Goal: Communication & Community: Answer question/provide support

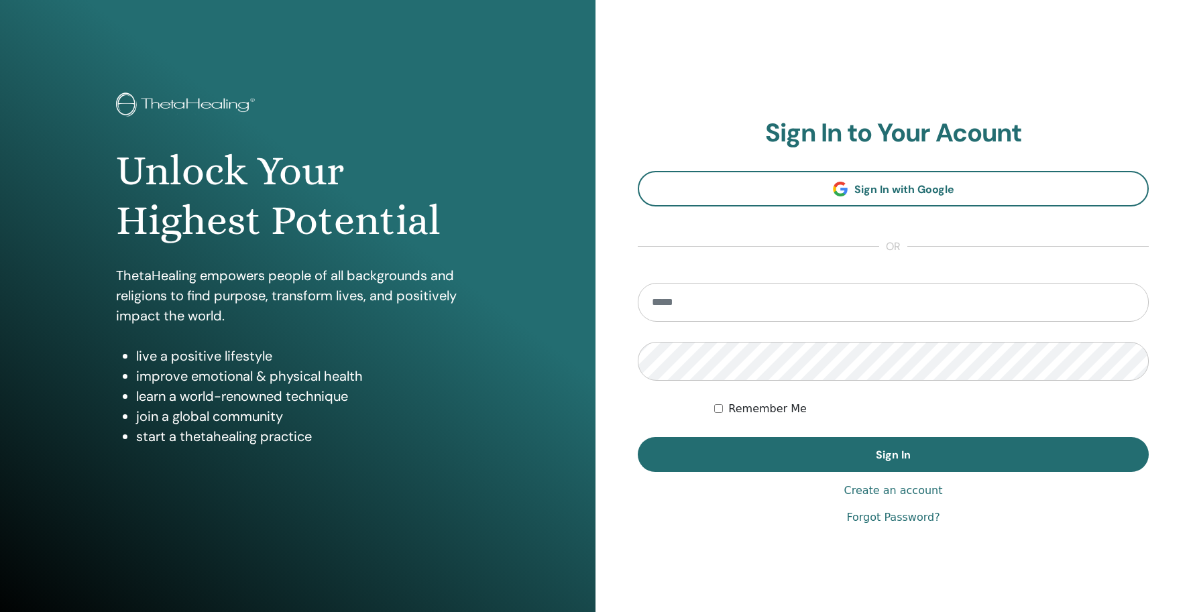
type input "**********"
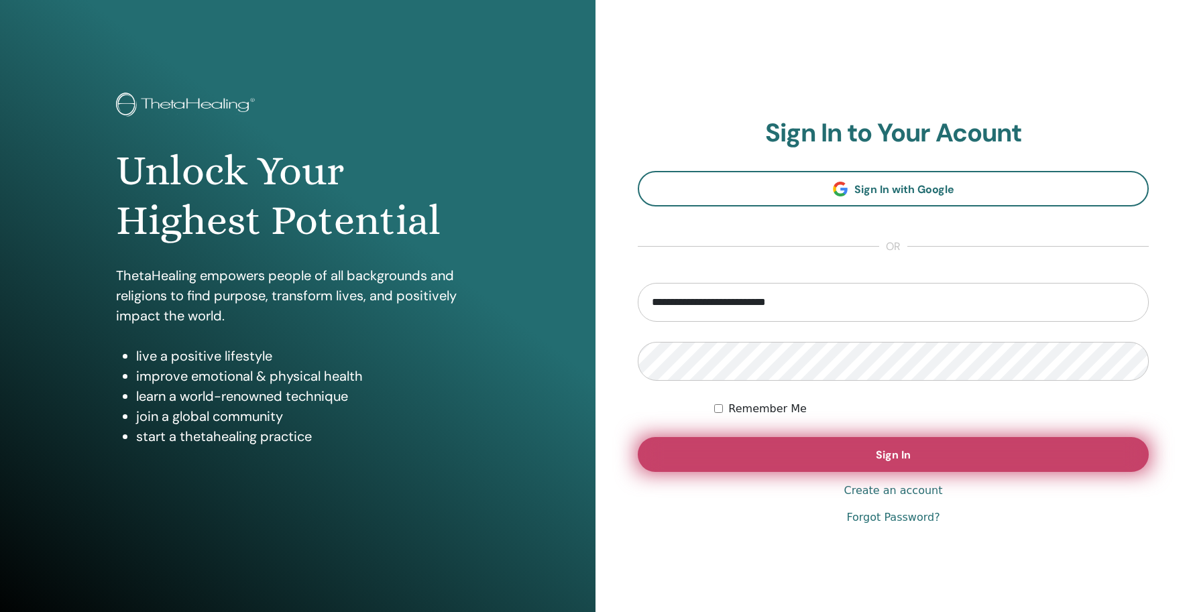
click at [895, 460] on span "Sign In" at bounding box center [893, 455] width 35 height 14
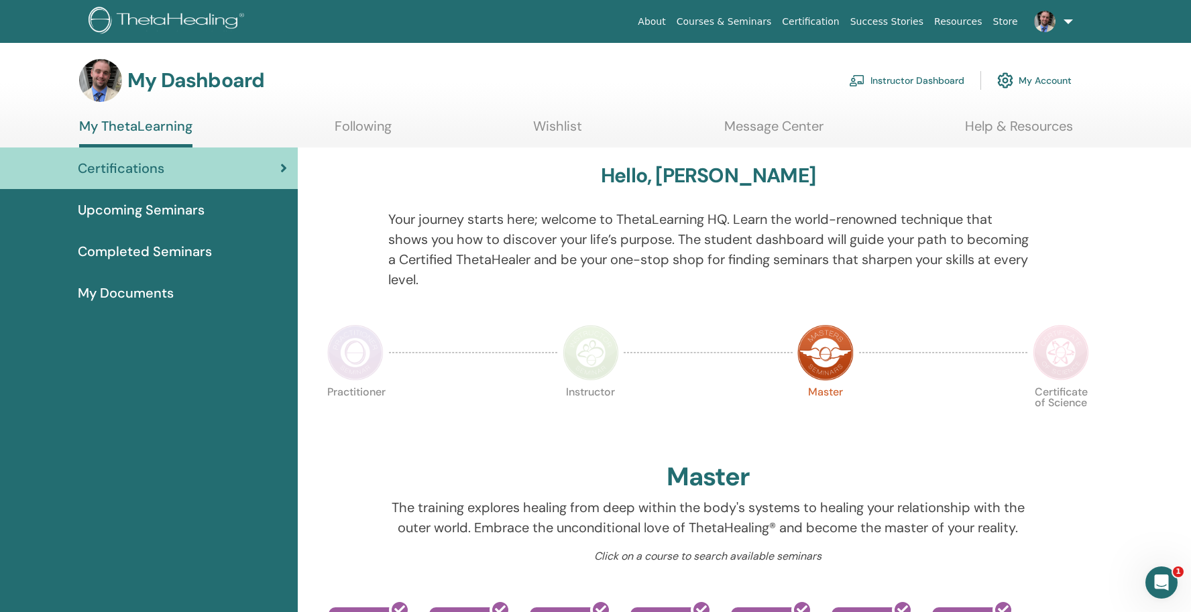
click at [900, 80] on link "Instructor Dashboard" at bounding box center [906, 81] width 115 height 30
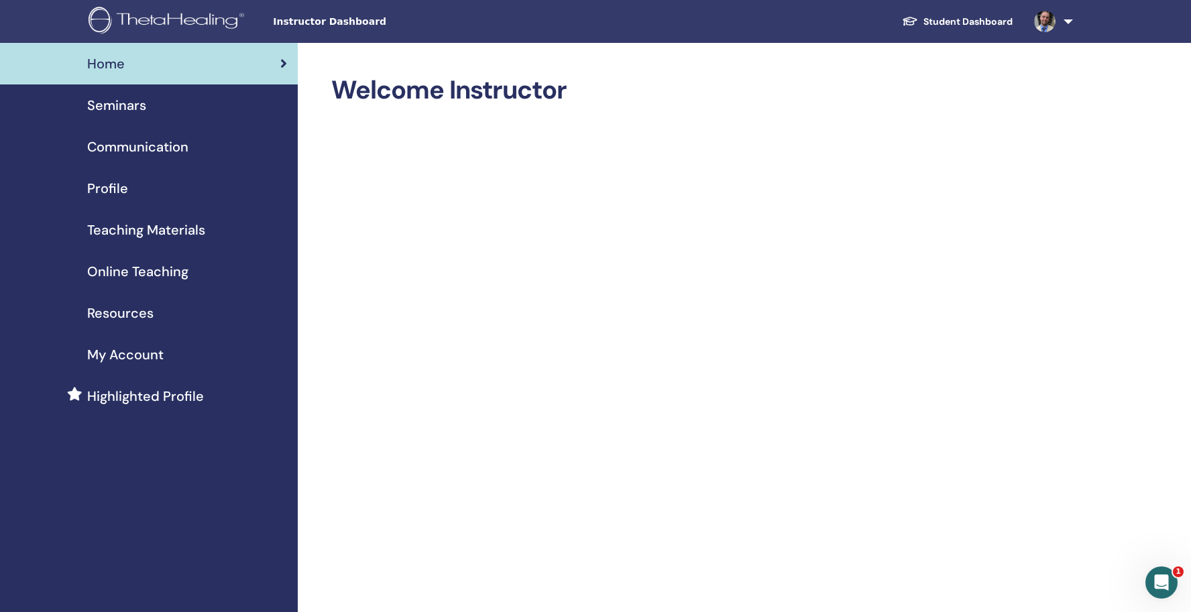
click at [179, 271] on span "Online Teaching" at bounding box center [137, 272] width 101 height 20
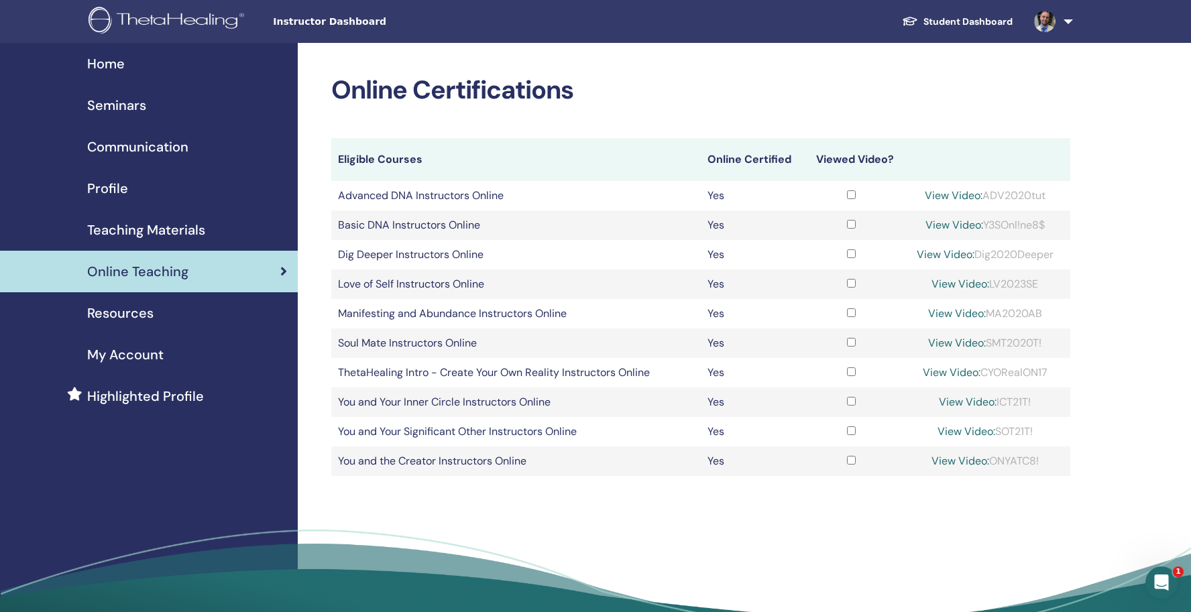
click at [151, 311] on span "Resources" at bounding box center [120, 313] width 66 height 20
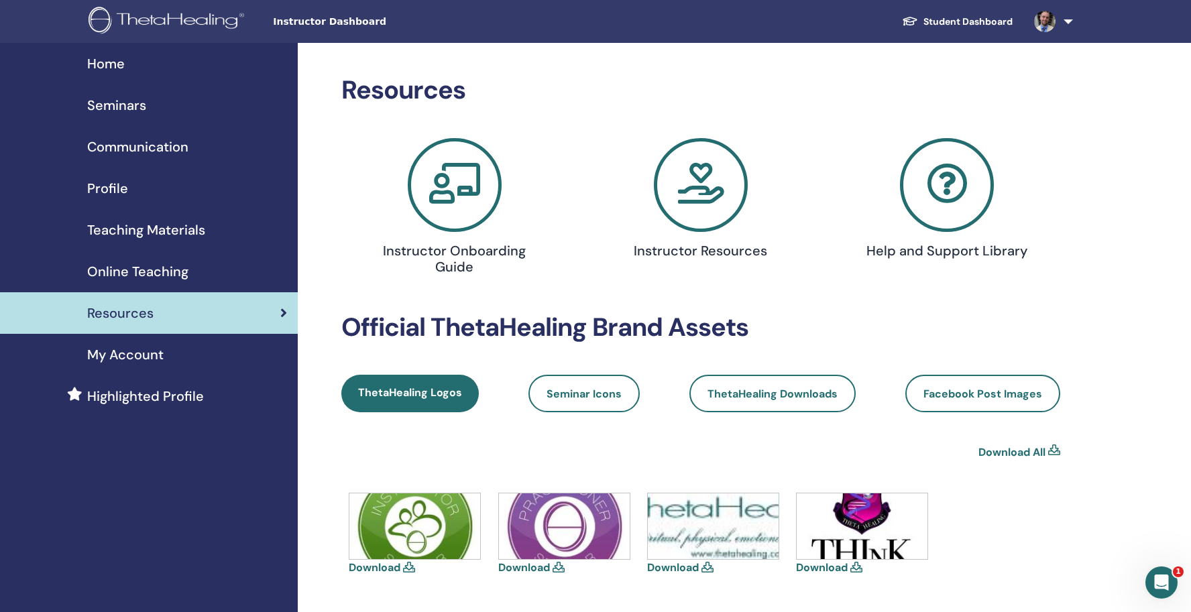
click at [141, 105] on span "Seminars" at bounding box center [116, 105] width 59 height 20
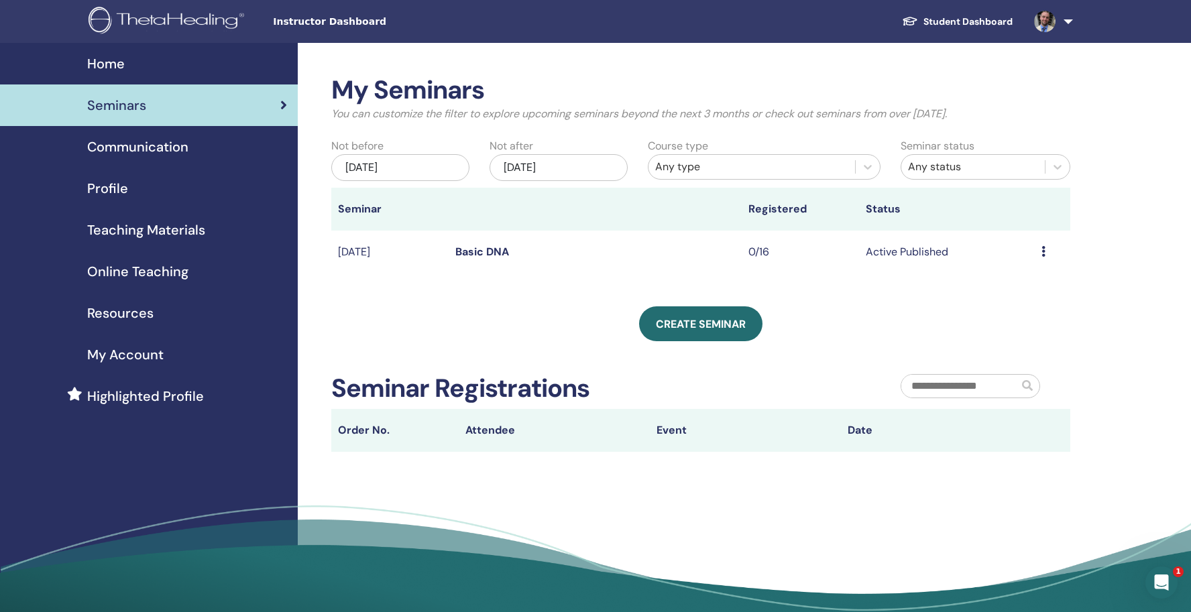
click at [1063, 21] on link at bounding box center [1051, 21] width 55 height 43
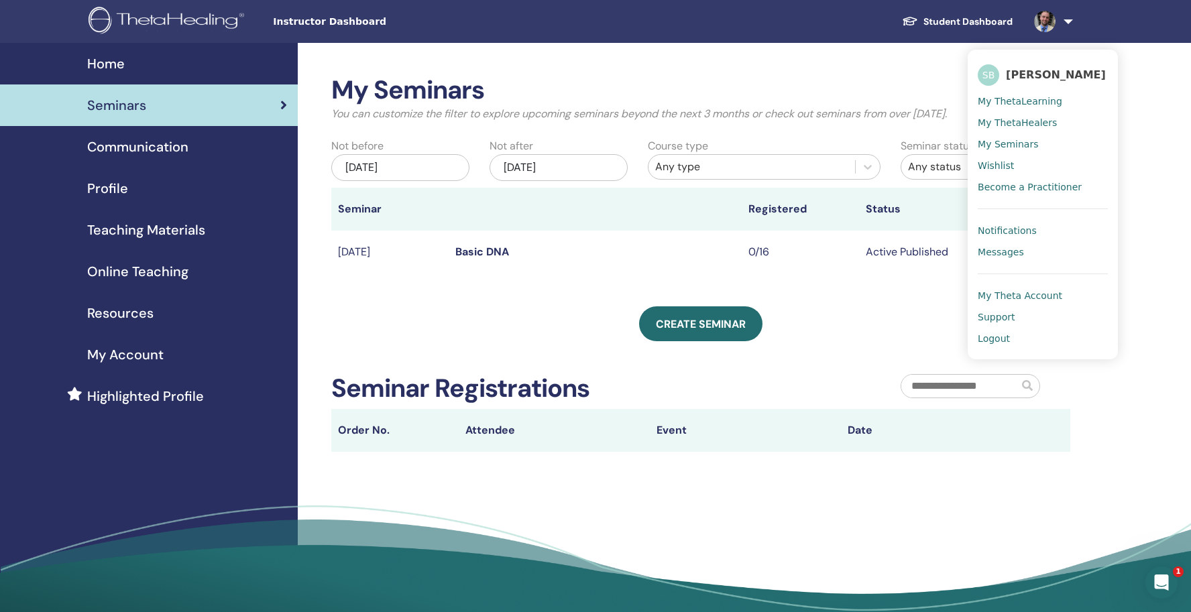
click at [1008, 97] on span "My ThetaLearning" at bounding box center [1020, 101] width 85 height 12
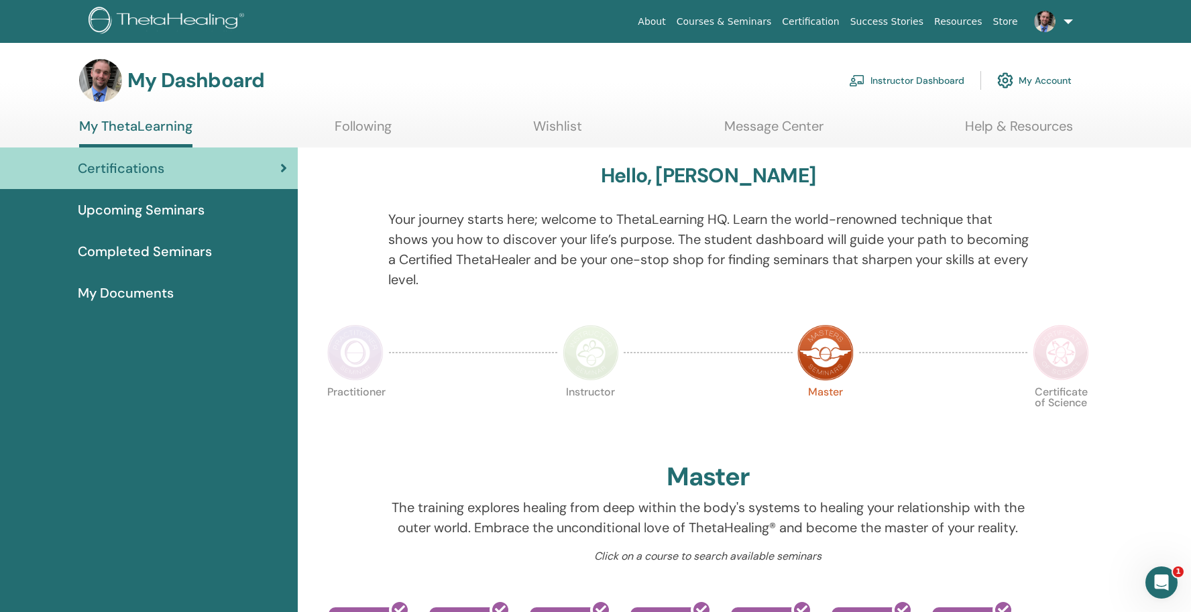
click at [788, 132] on link "Message Center" at bounding box center [773, 131] width 99 height 26
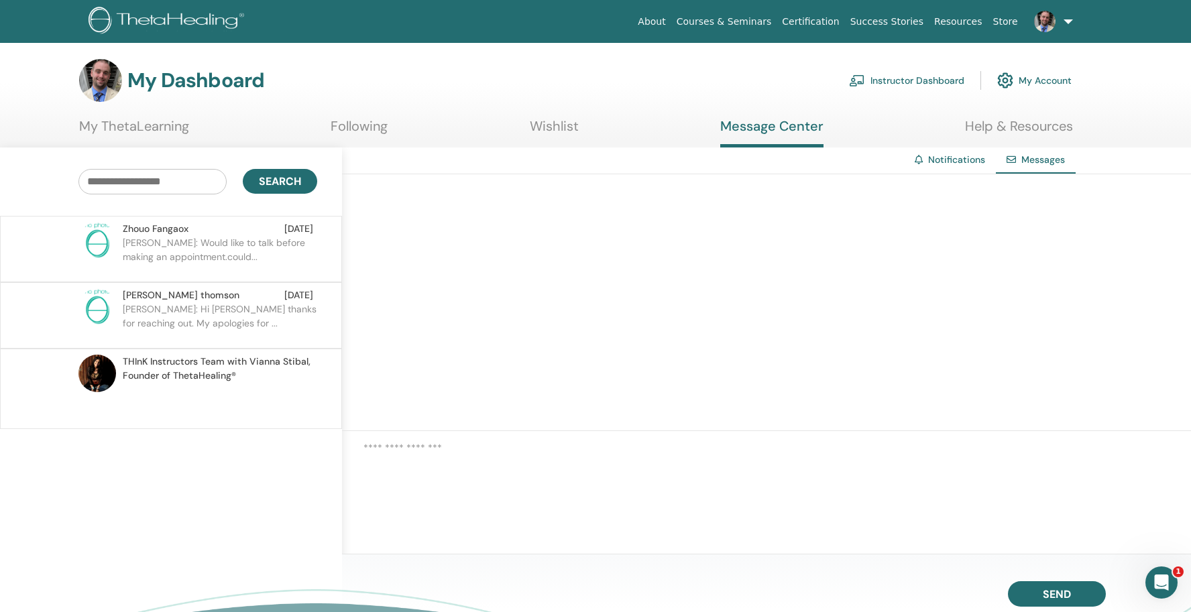
click at [258, 318] on p "[PERSON_NAME]: Hi [PERSON_NAME] thanks for reaching out. My apologies for ..." at bounding box center [220, 323] width 195 height 40
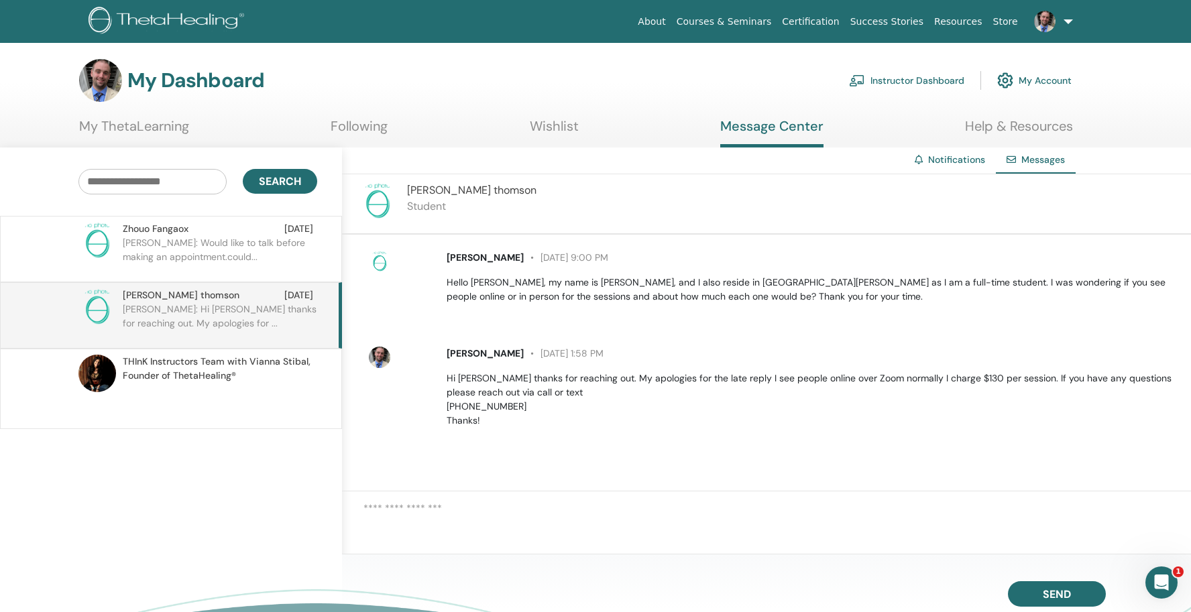
click at [294, 385] on p at bounding box center [220, 403] width 195 height 40
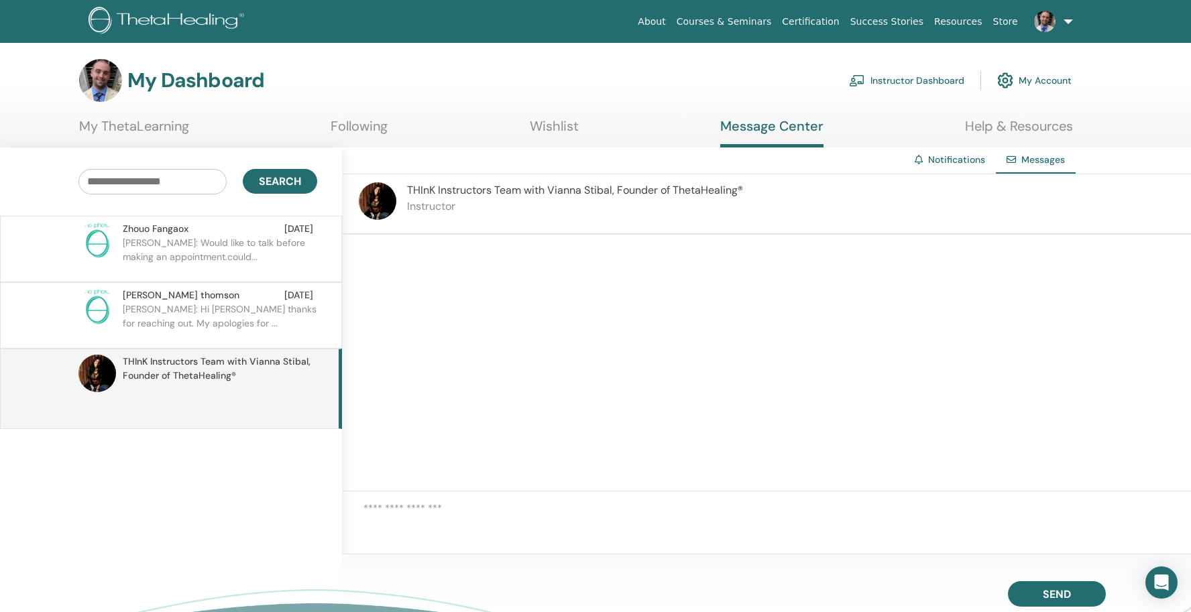
click at [956, 159] on link "Notifications" at bounding box center [956, 160] width 57 height 12
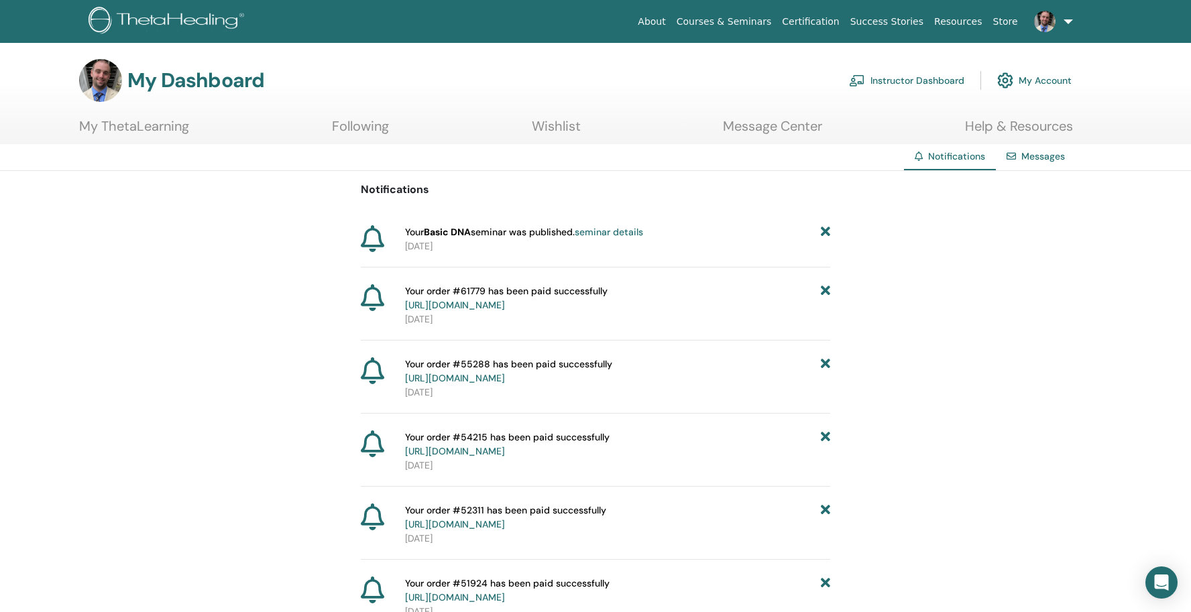
click at [1035, 150] on div "Messages" at bounding box center [1036, 156] width 80 height 25
click at [1038, 154] on link "Messages" at bounding box center [1044, 156] width 44 height 12
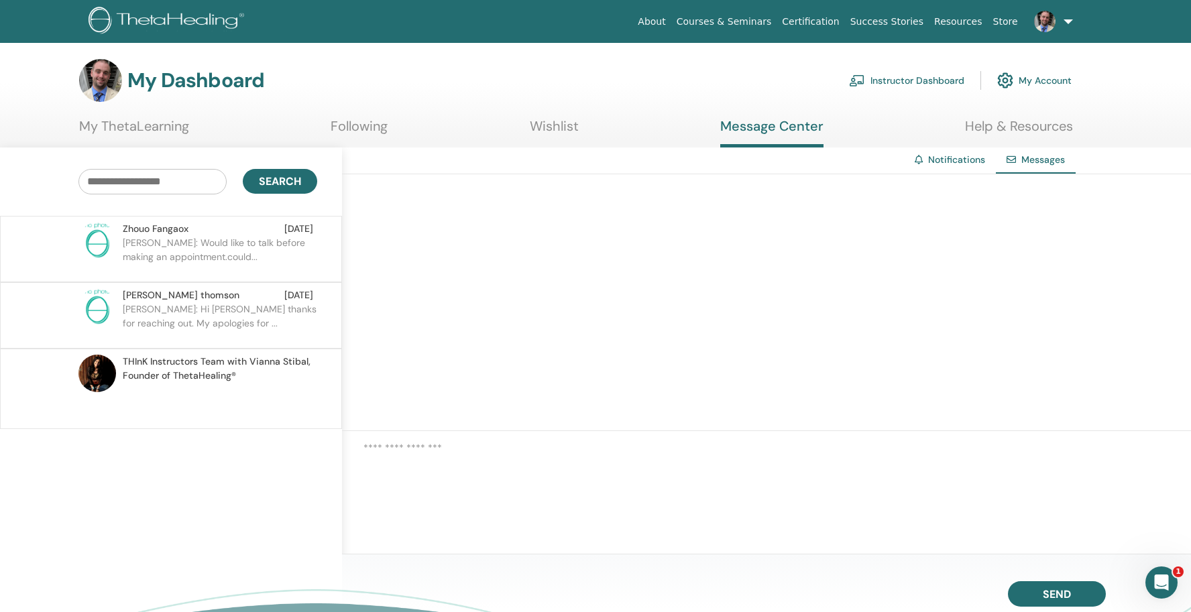
click at [544, 127] on link "Wishlist" at bounding box center [554, 131] width 49 height 26
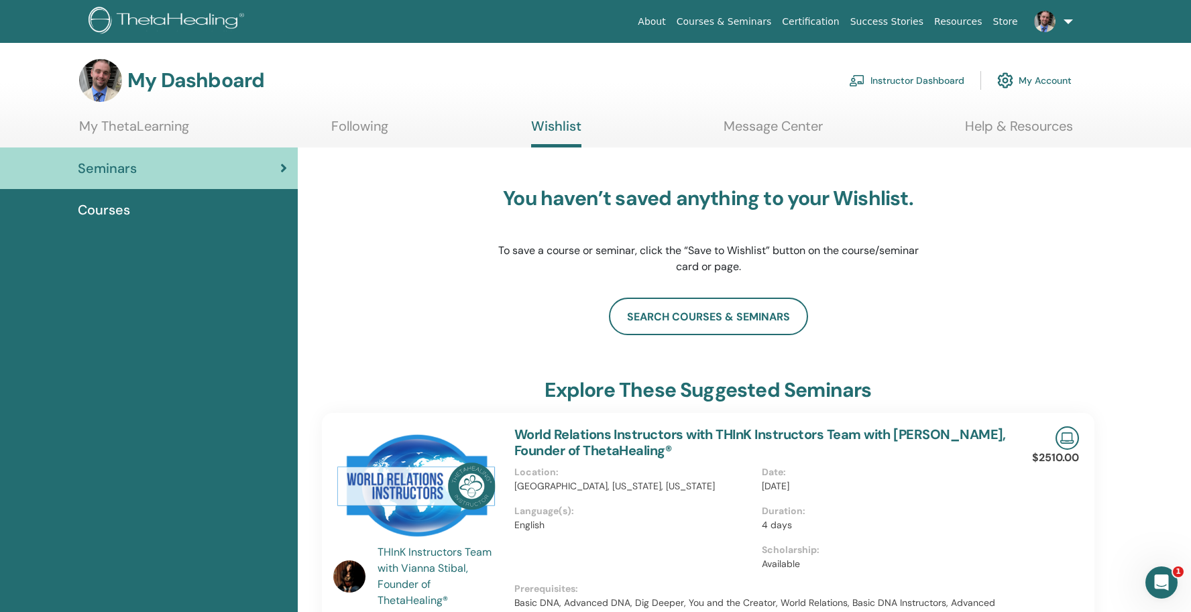
click at [358, 135] on link "Following" at bounding box center [359, 131] width 57 height 26
